Goal: Task Accomplishment & Management: Manage account settings

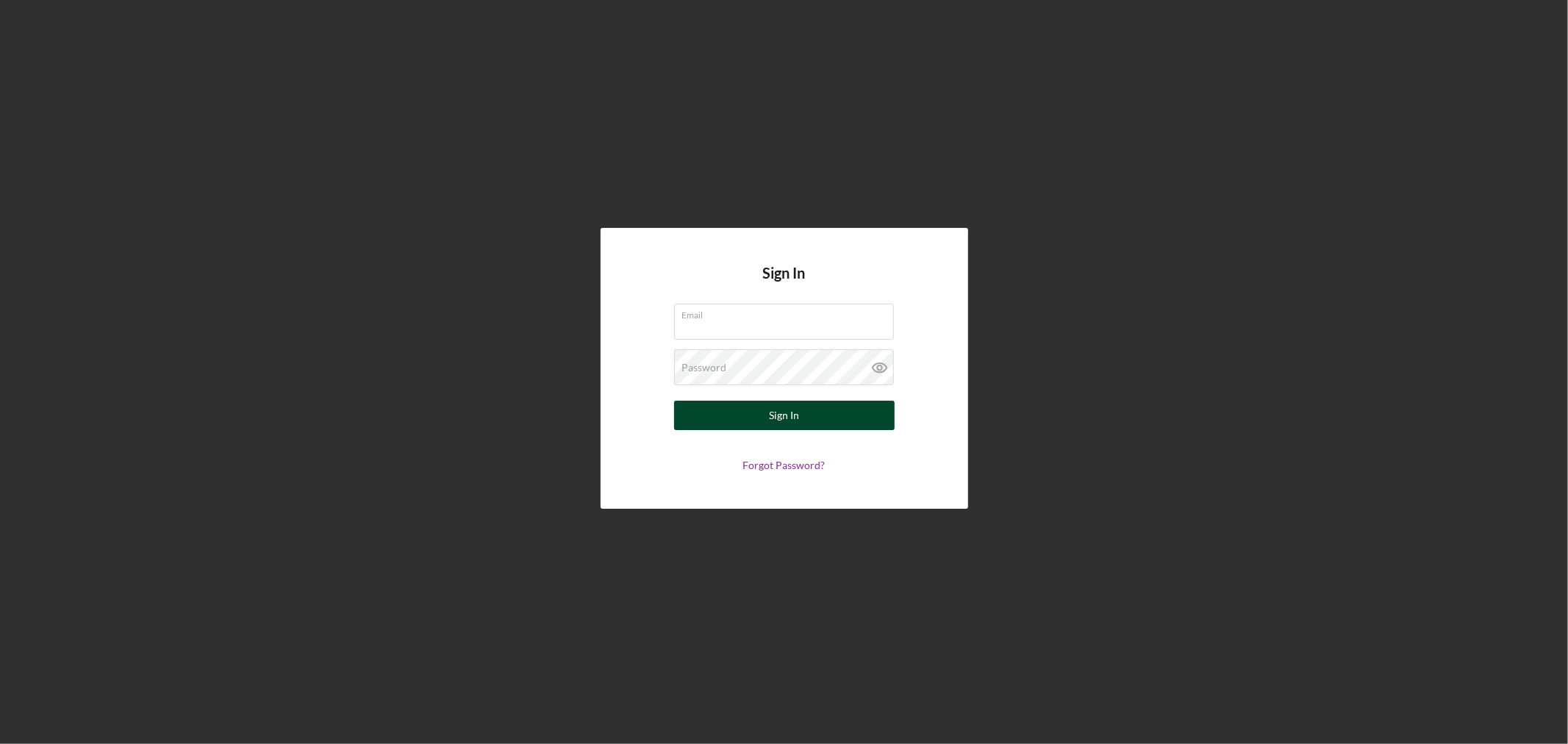
type input "[PERSON_NAME][EMAIL_ADDRESS][DOMAIN_NAME]"
click at [705, 415] on button "Sign In" at bounding box center [784, 415] width 220 height 29
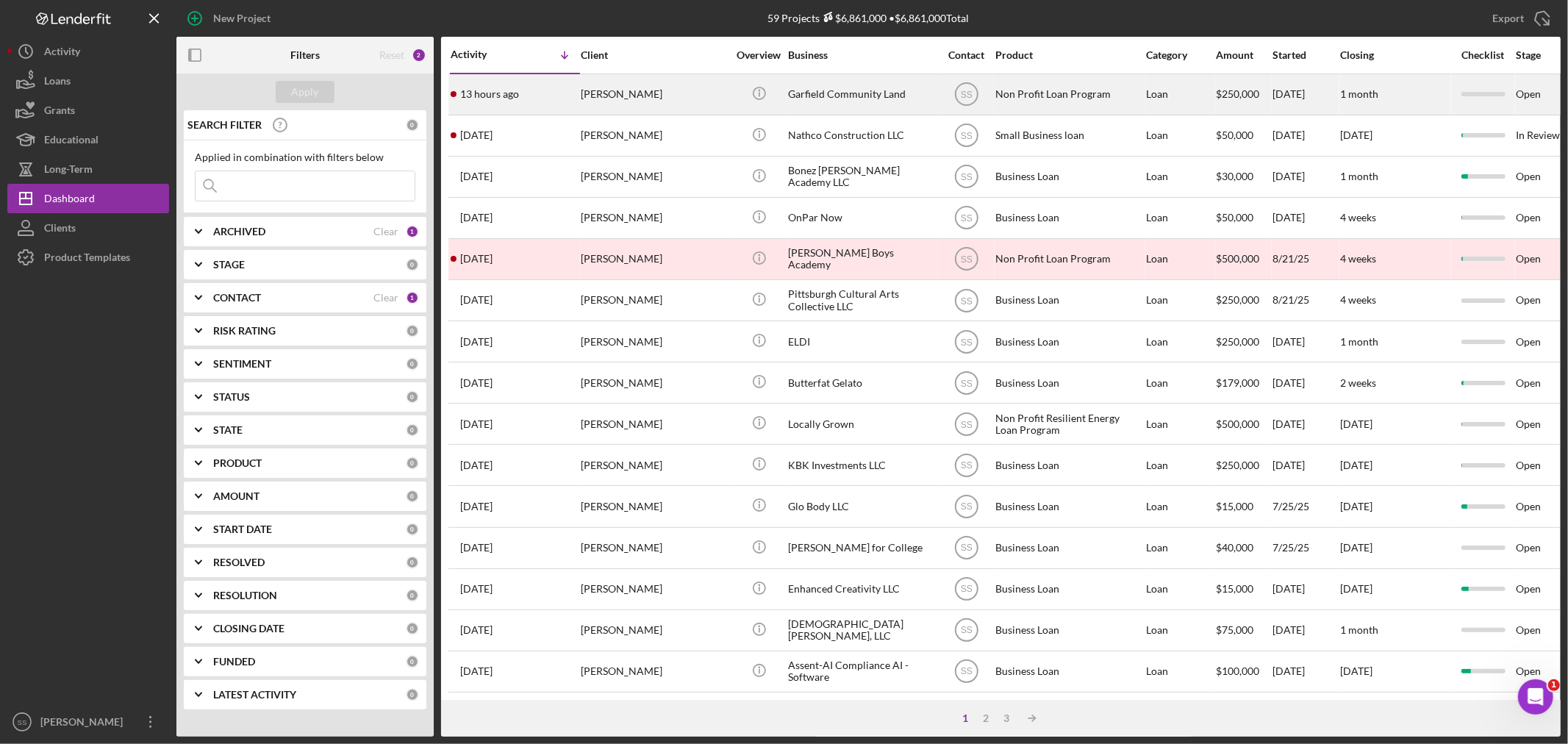
click at [693, 95] on div "[PERSON_NAME]" at bounding box center [654, 94] width 147 height 39
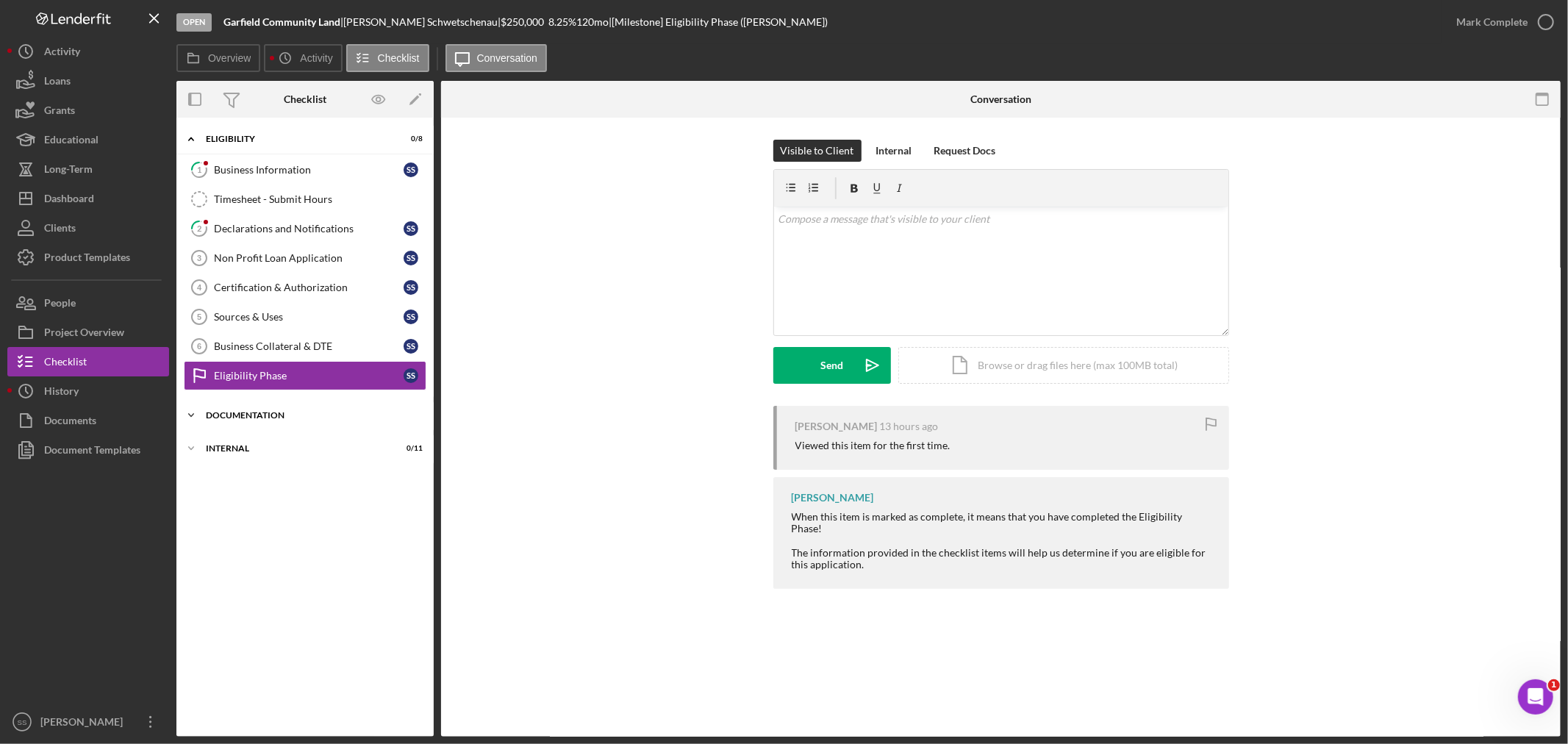
click at [224, 418] on div "Documentation" at bounding box center [311, 416] width 210 height 9
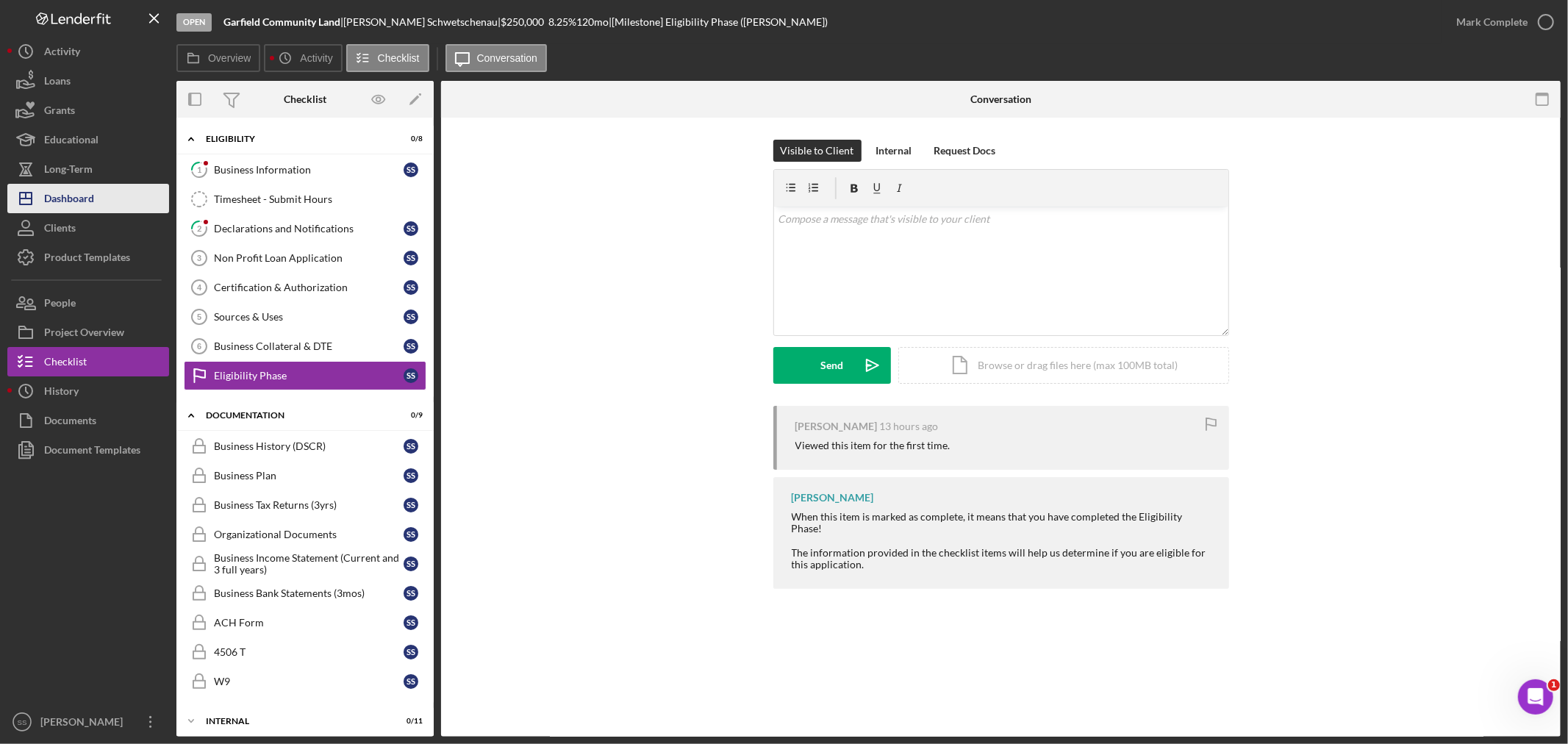
click at [79, 199] on div "Dashboard" at bounding box center [69, 200] width 50 height 33
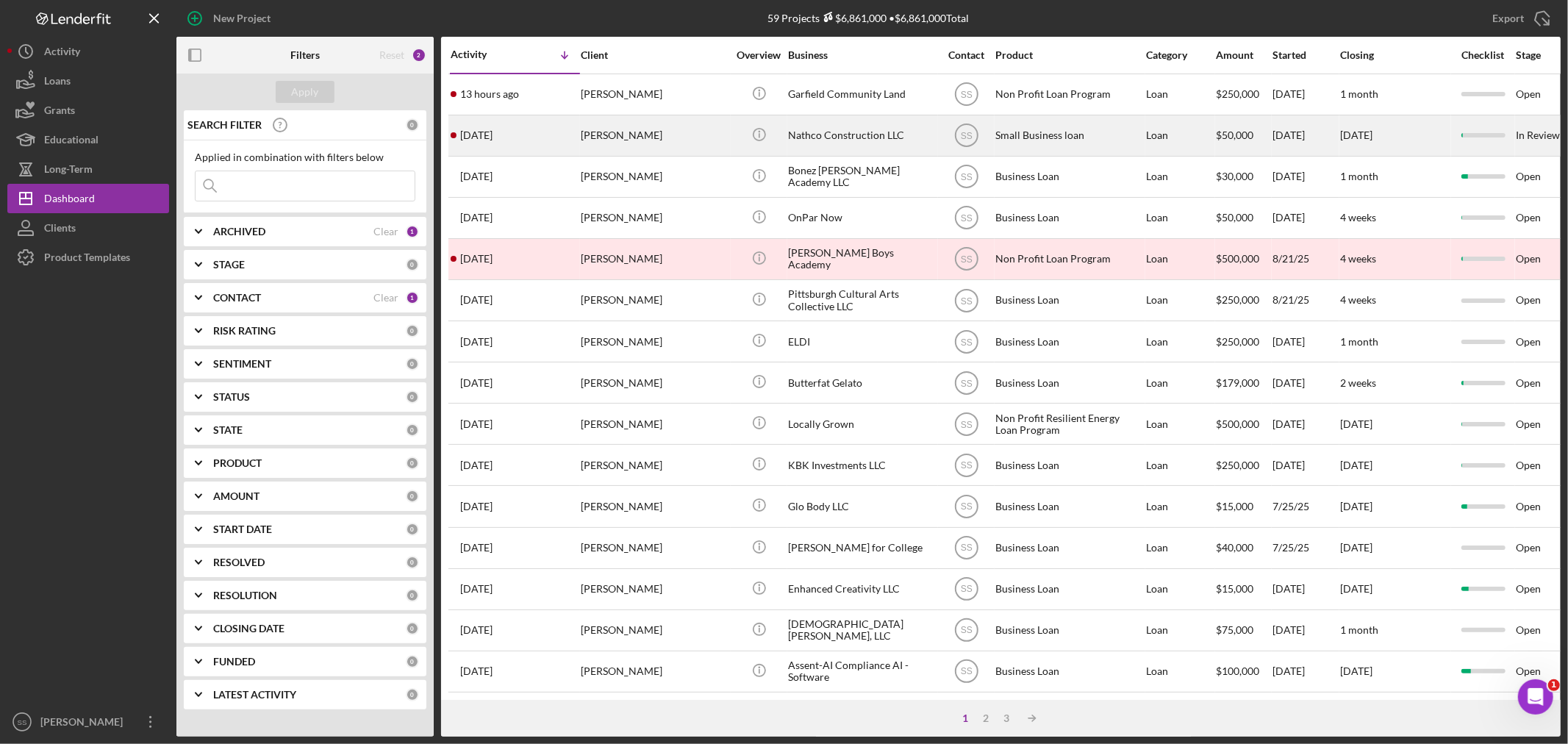
click at [571, 136] on div "[DATE] [PERSON_NAME]" at bounding box center [515, 136] width 129 height 39
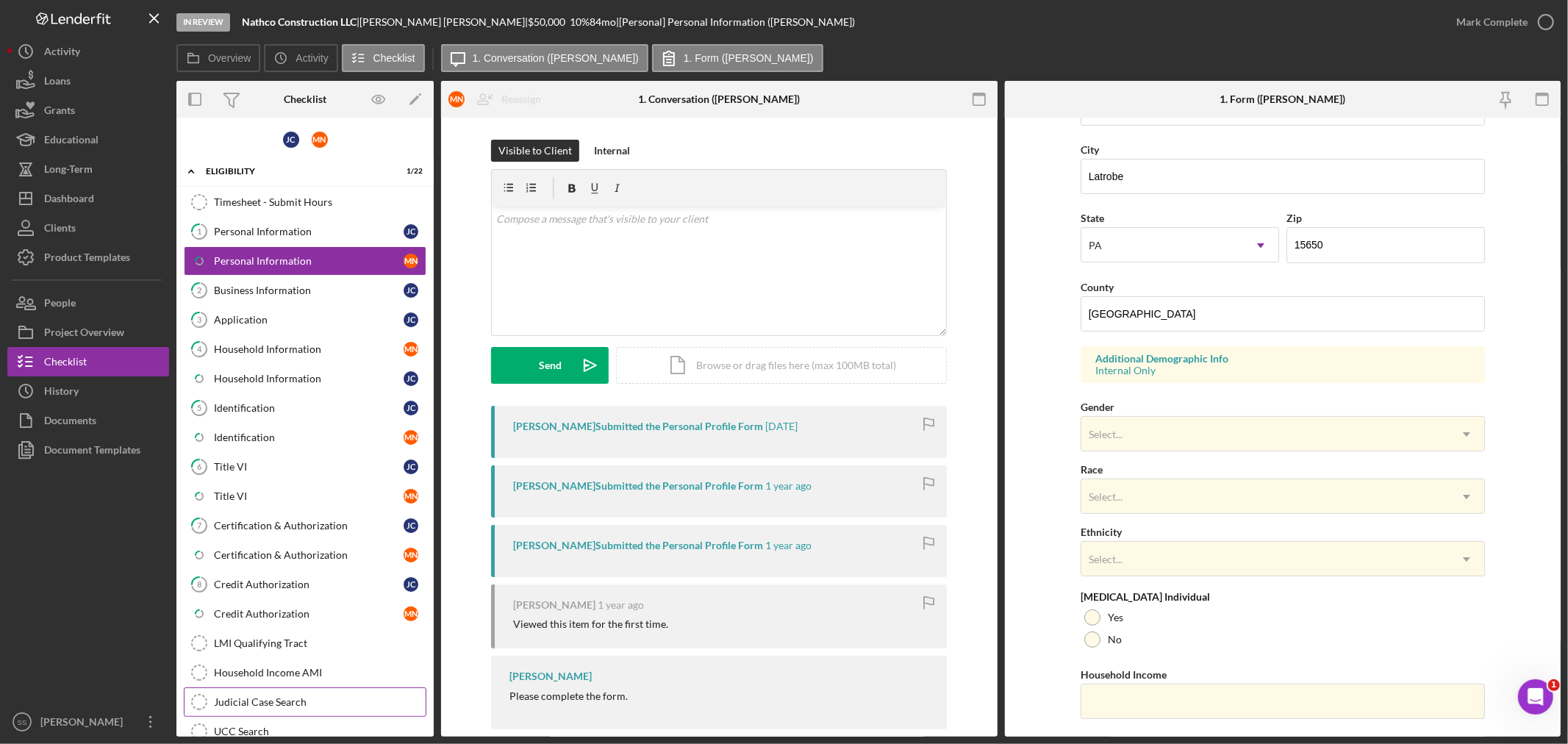
scroll to position [214, 0]
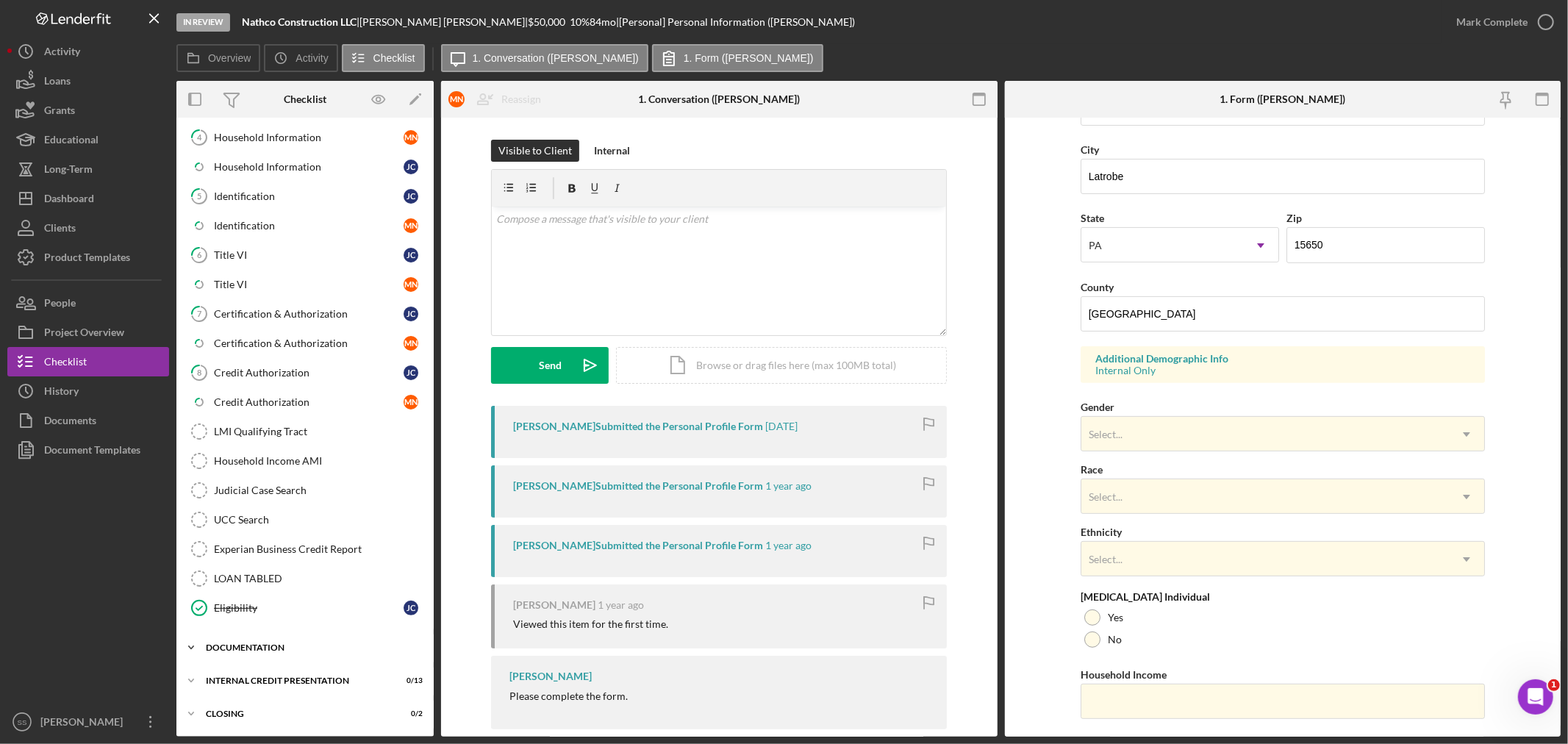
click at [226, 651] on div "Documentation" at bounding box center [311, 648] width 210 height 9
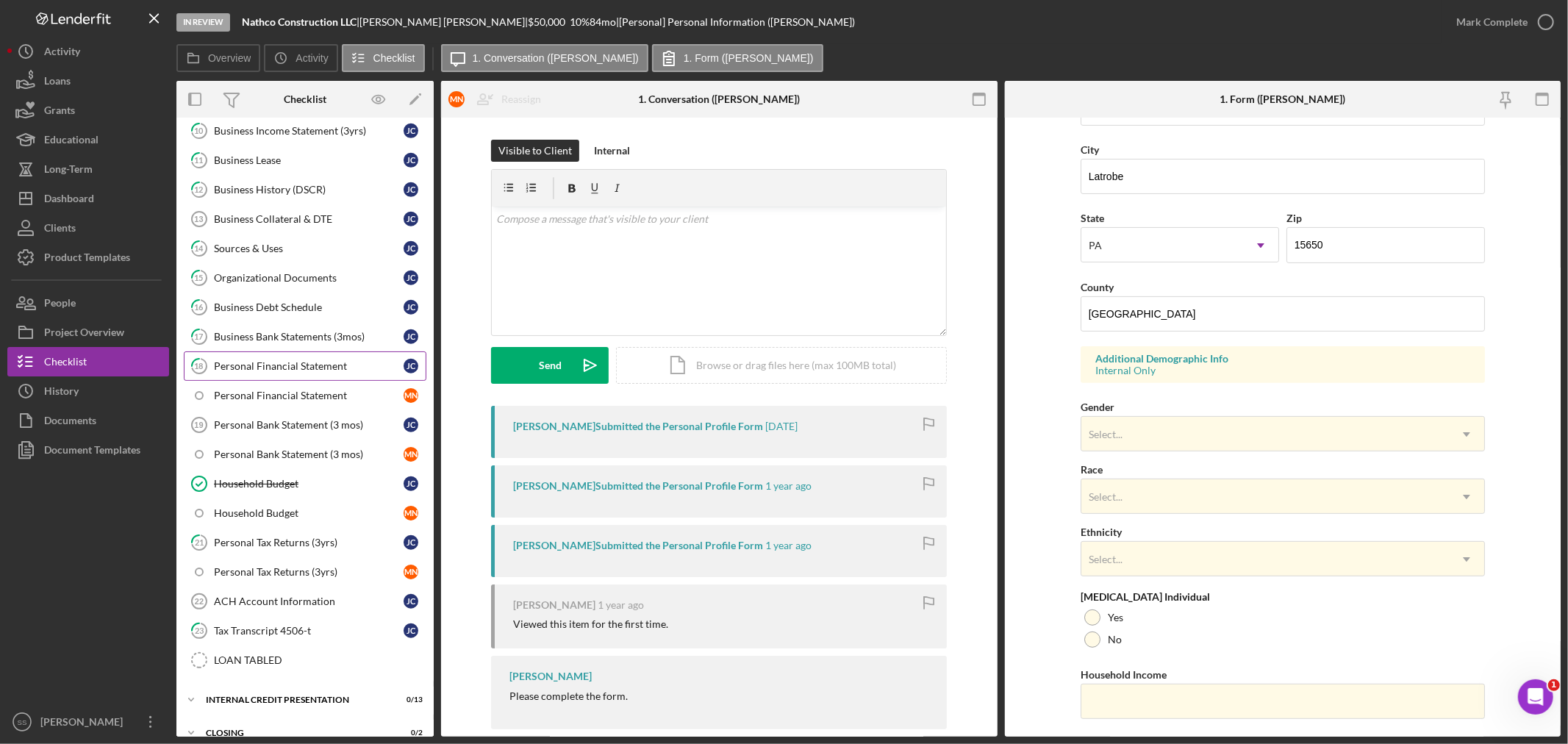
scroll to position [843, 0]
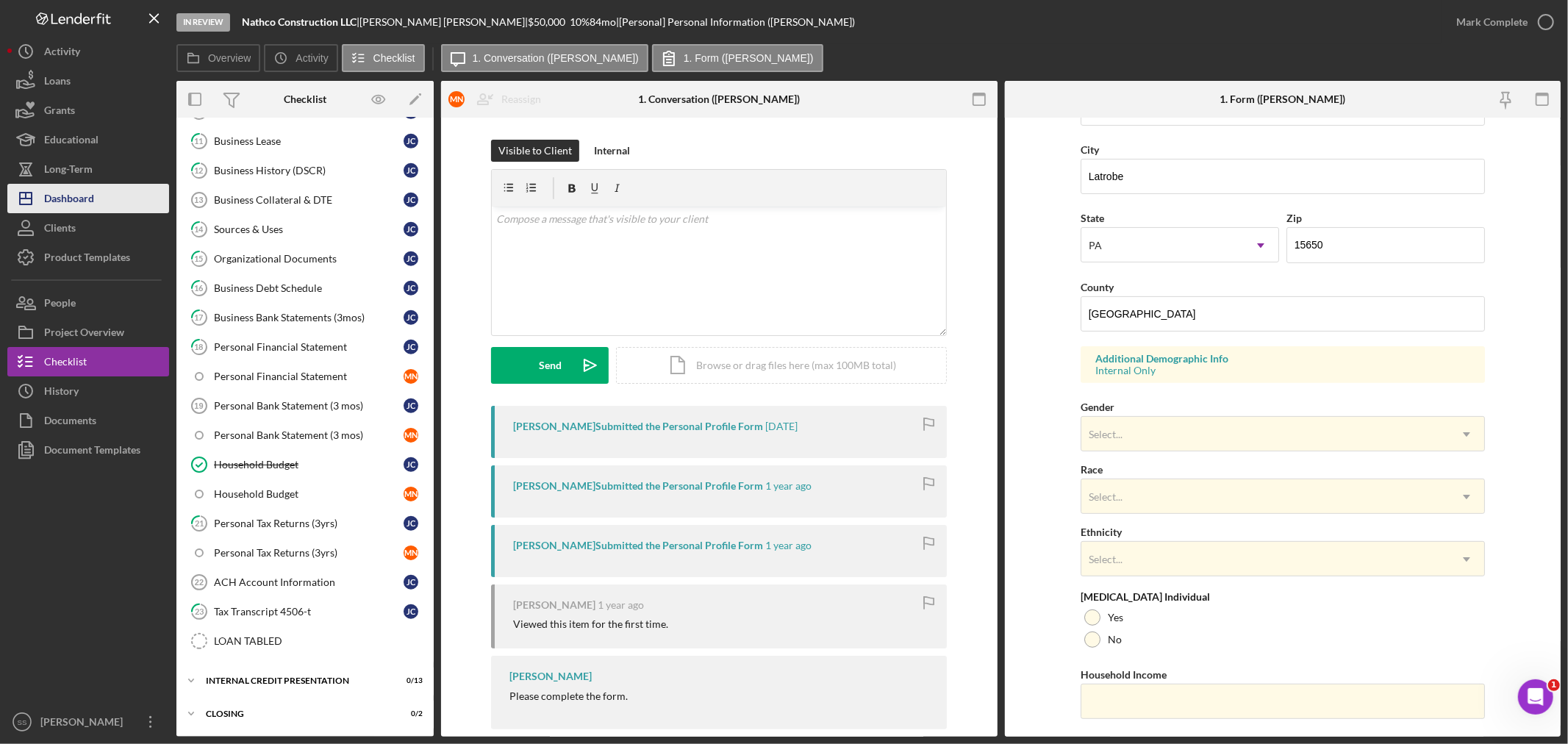
click at [79, 202] on div "Dashboard" at bounding box center [69, 200] width 50 height 33
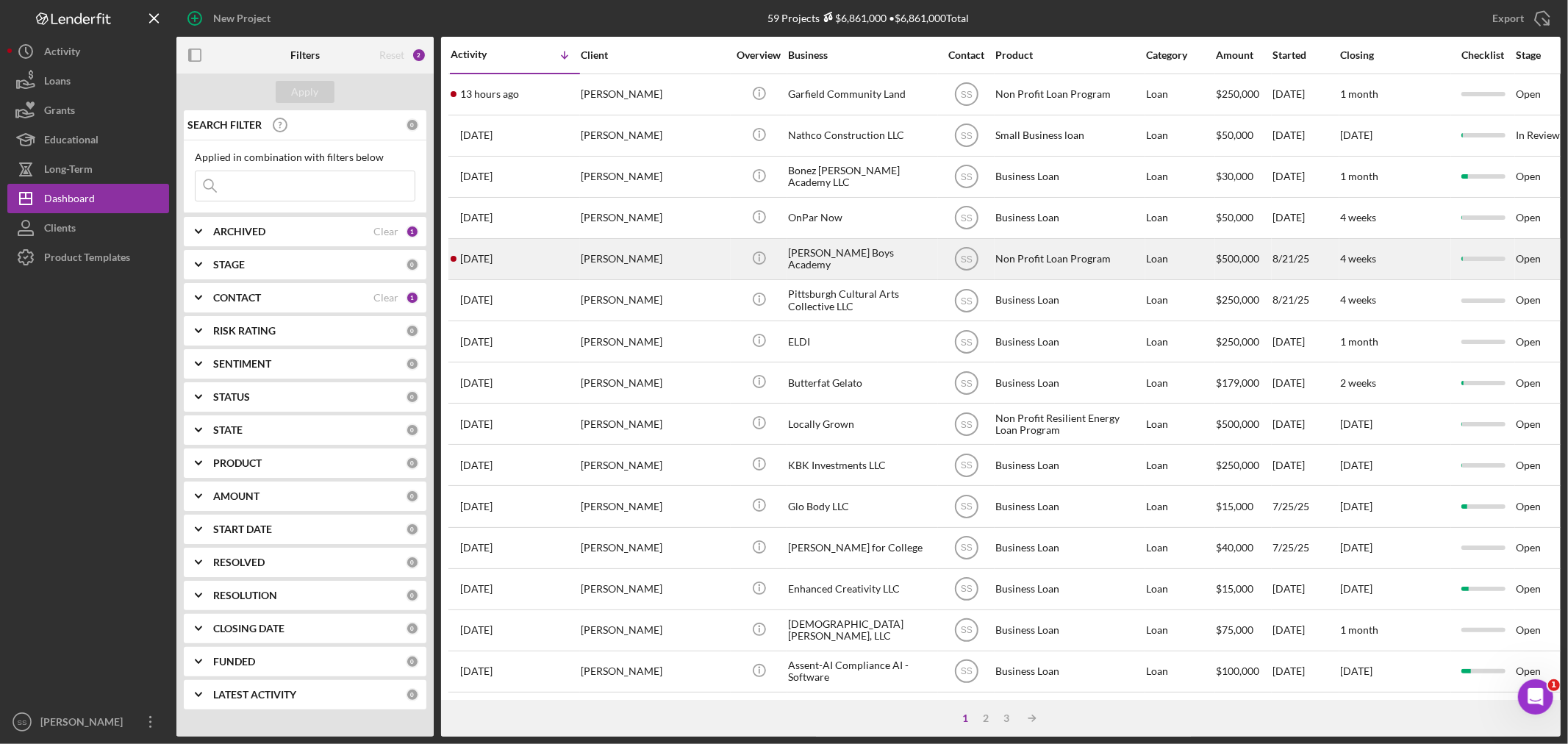
click at [615, 261] on div "[PERSON_NAME]" at bounding box center [654, 260] width 147 height 39
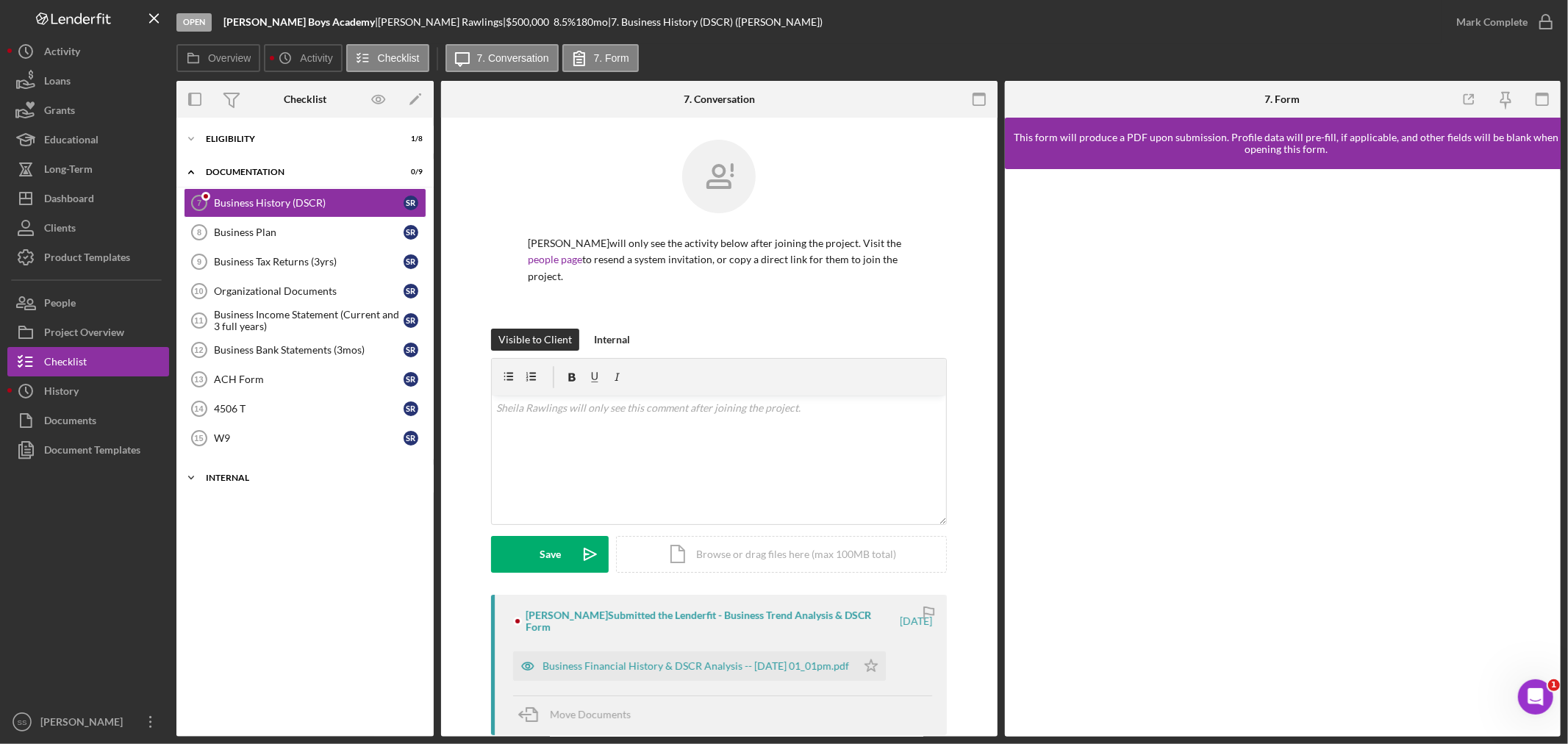
click at [229, 478] on div "Internal" at bounding box center [311, 478] width 210 height 9
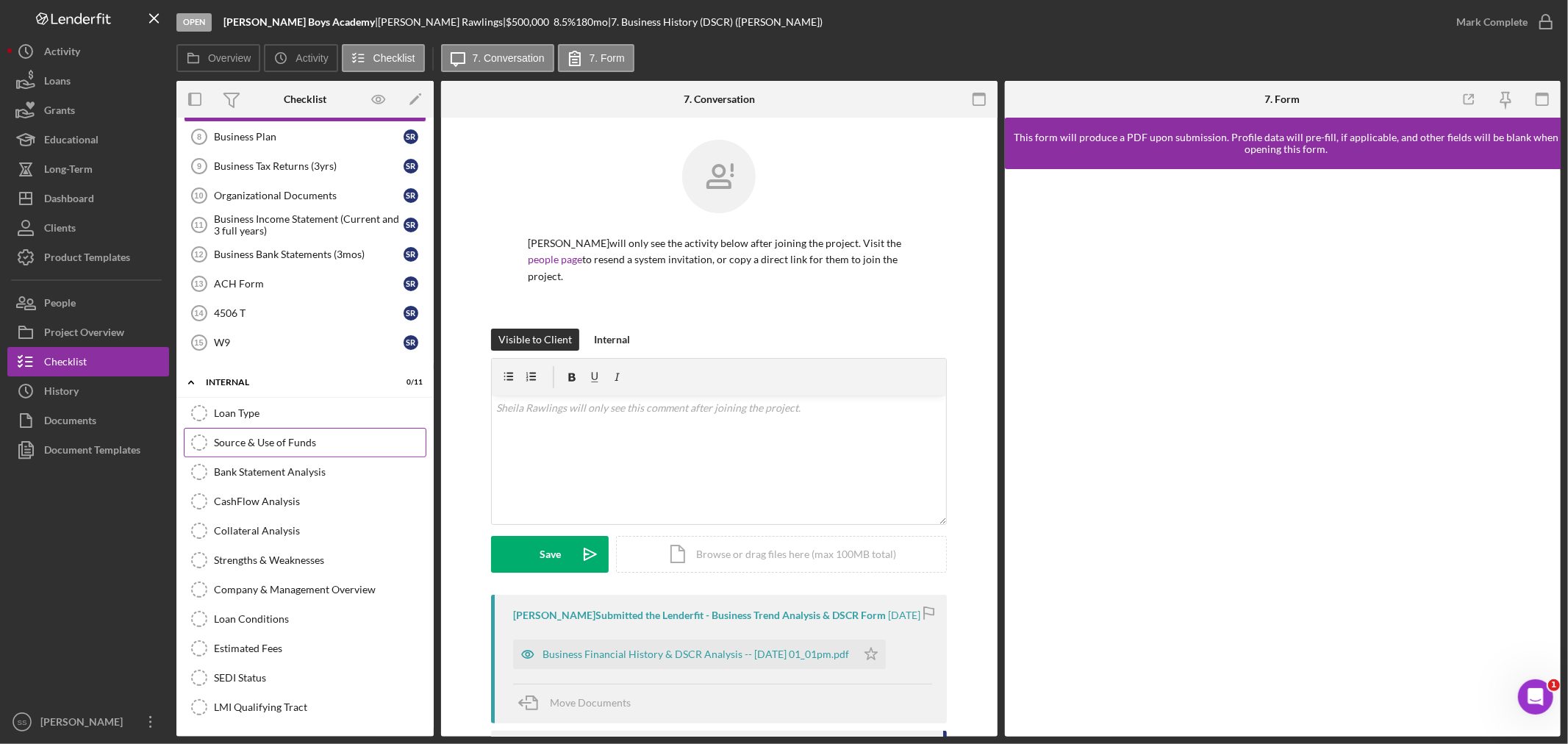
scroll to position [98, 0]
click at [82, 332] on div "Project Overview" at bounding box center [84, 334] width 80 height 33
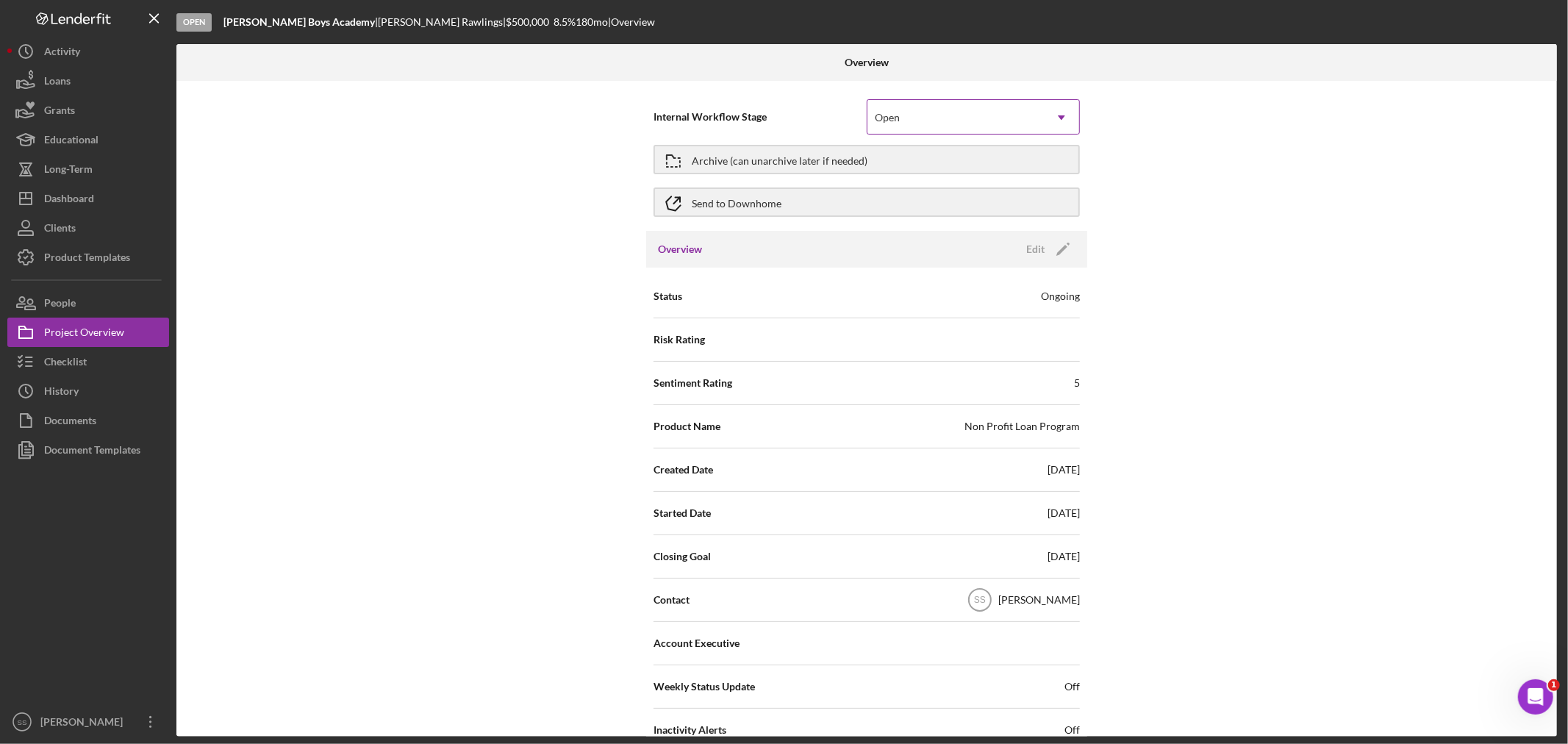
click at [975, 118] on div "Open" at bounding box center [955, 117] width 176 height 34
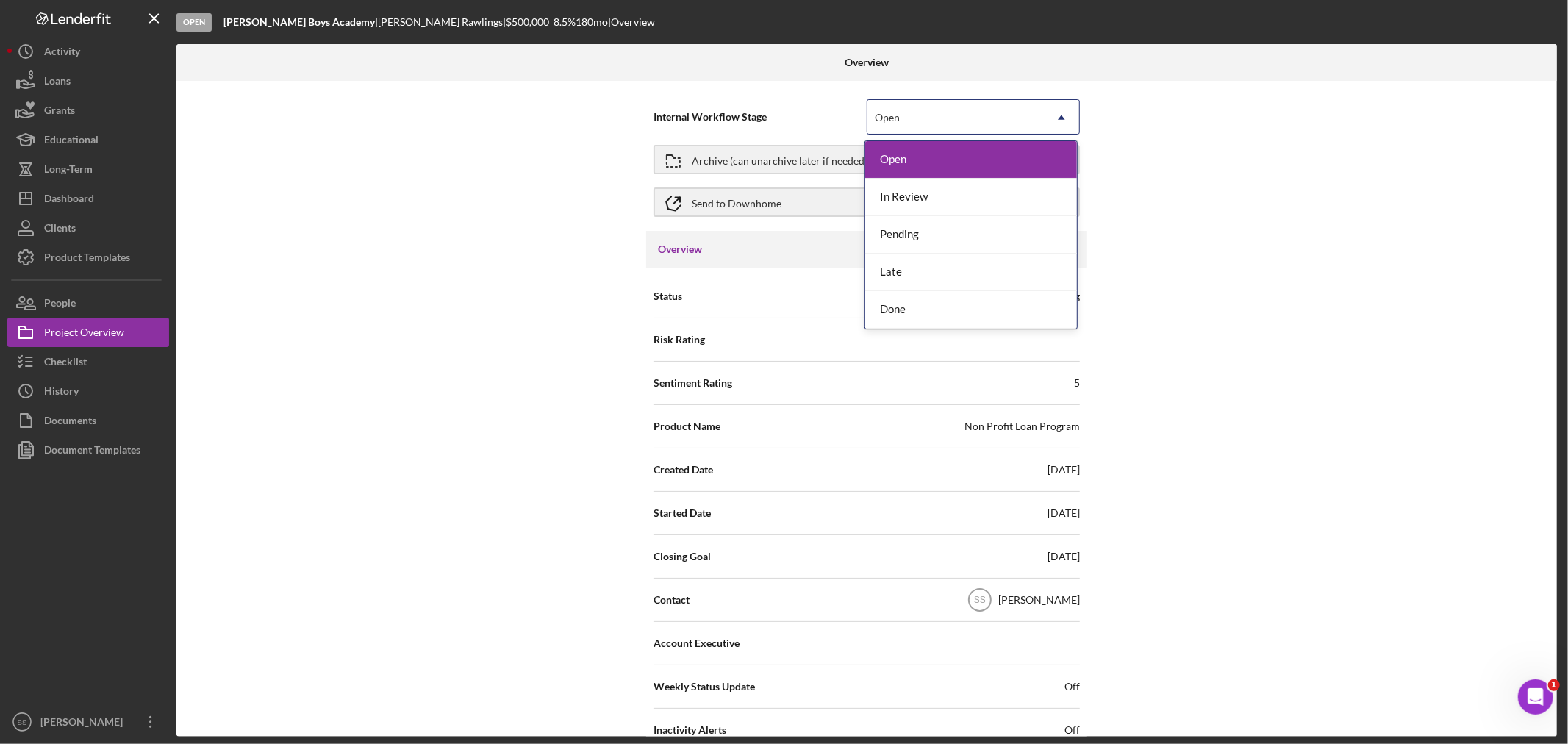
click at [975, 118] on div "Open" at bounding box center [955, 117] width 176 height 34
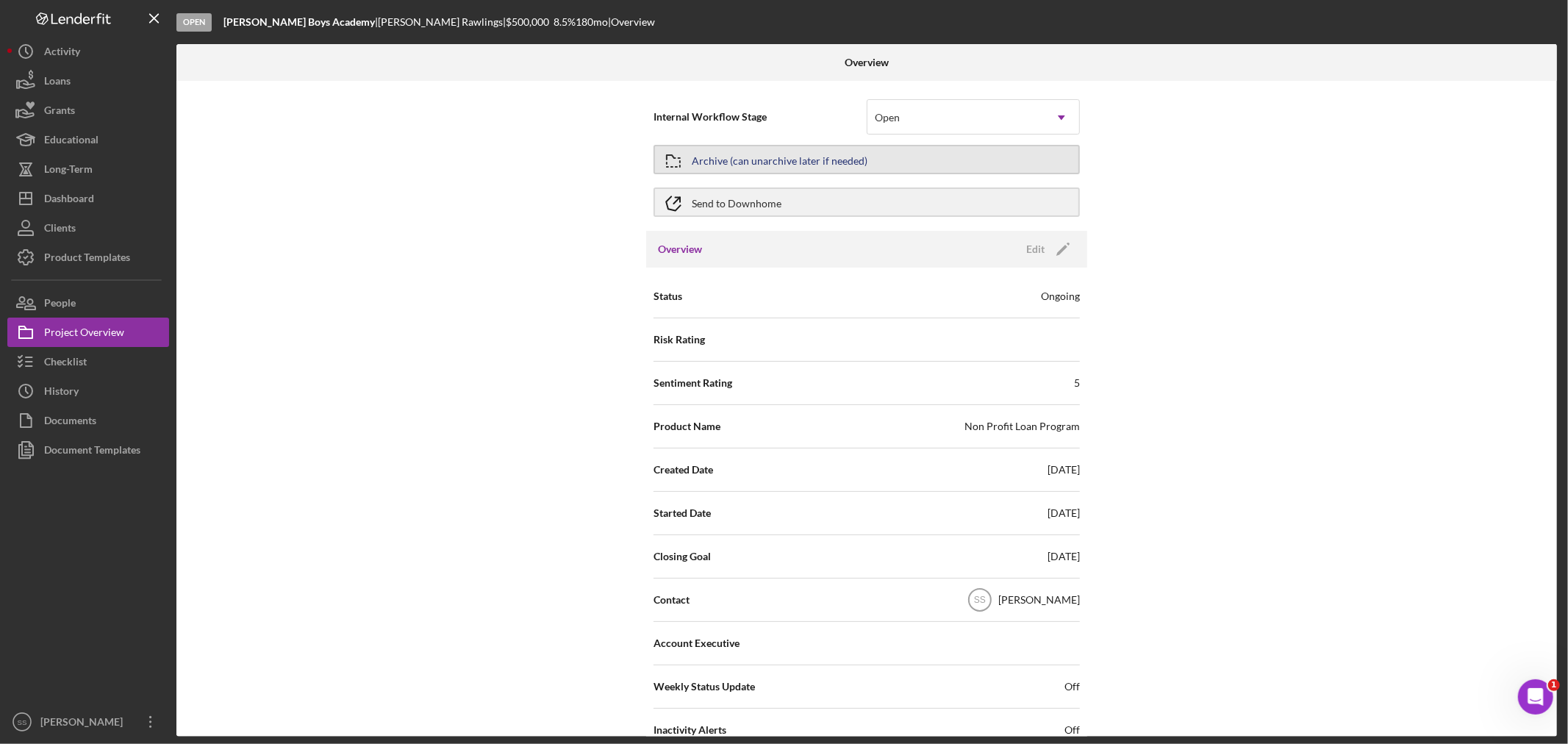
click at [736, 158] on div "Archive (can unarchive later if needed)" at bounding box center [780, 159] width 175 height 26
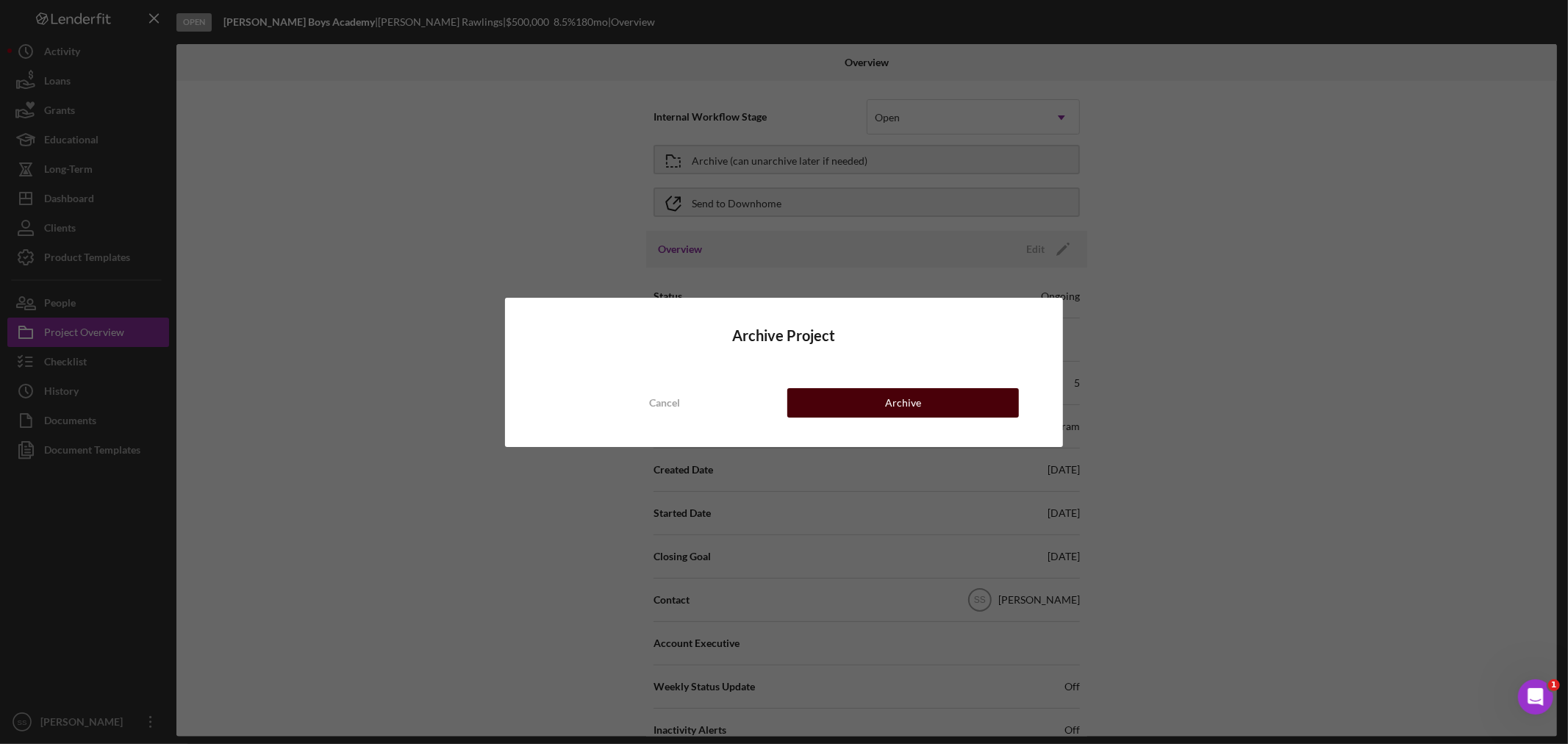
click at [863, 402] on button "Archive" at bounding box center [902, 403] width 232 height 29
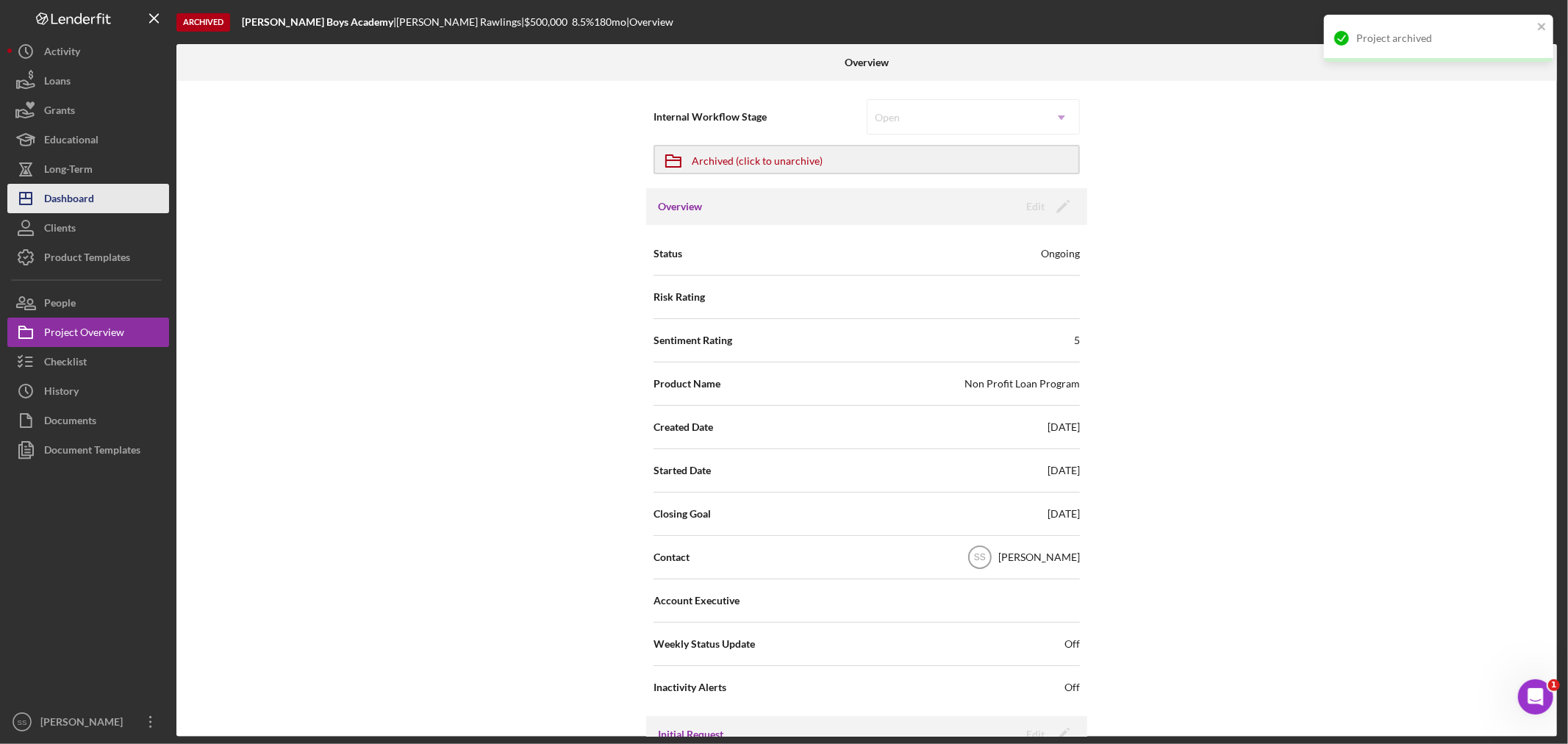
click at [37, 202] on icon "Icon/Dashboard" at bounding box center [25, 198] width 37 height 37
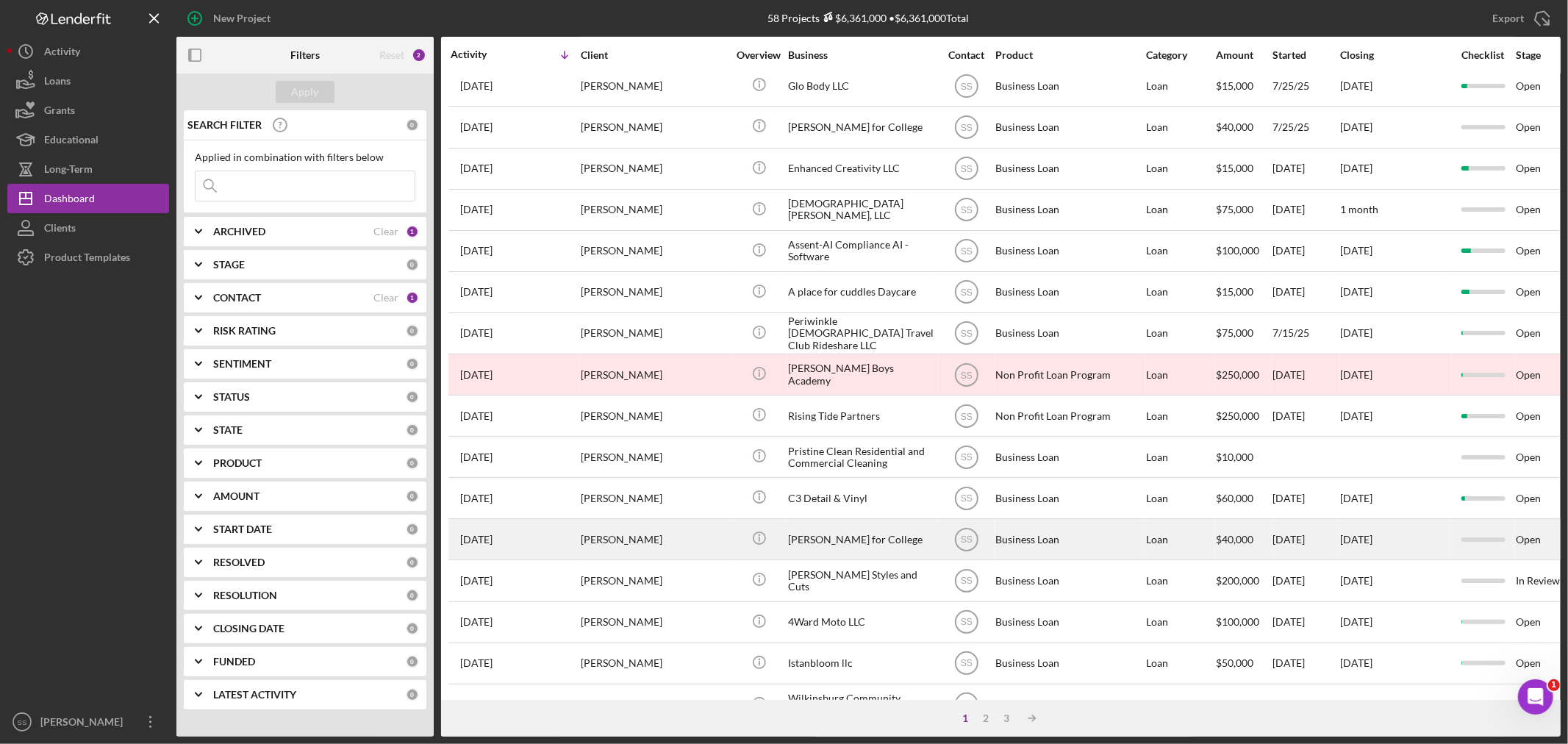
scroll to position [440, 0]
